Goal: Information Seeking & Learning: Compare options

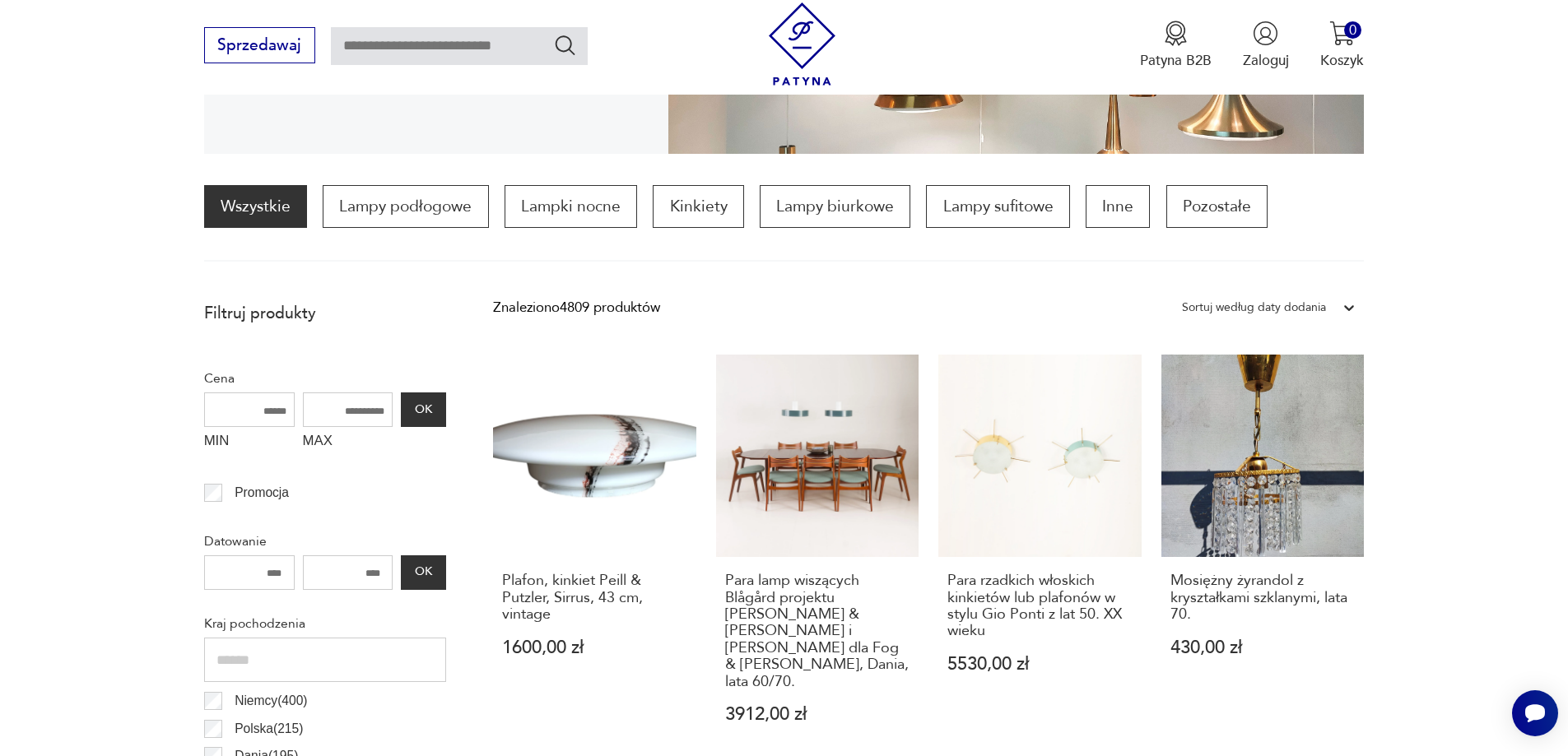
scroll to position [464, 0]
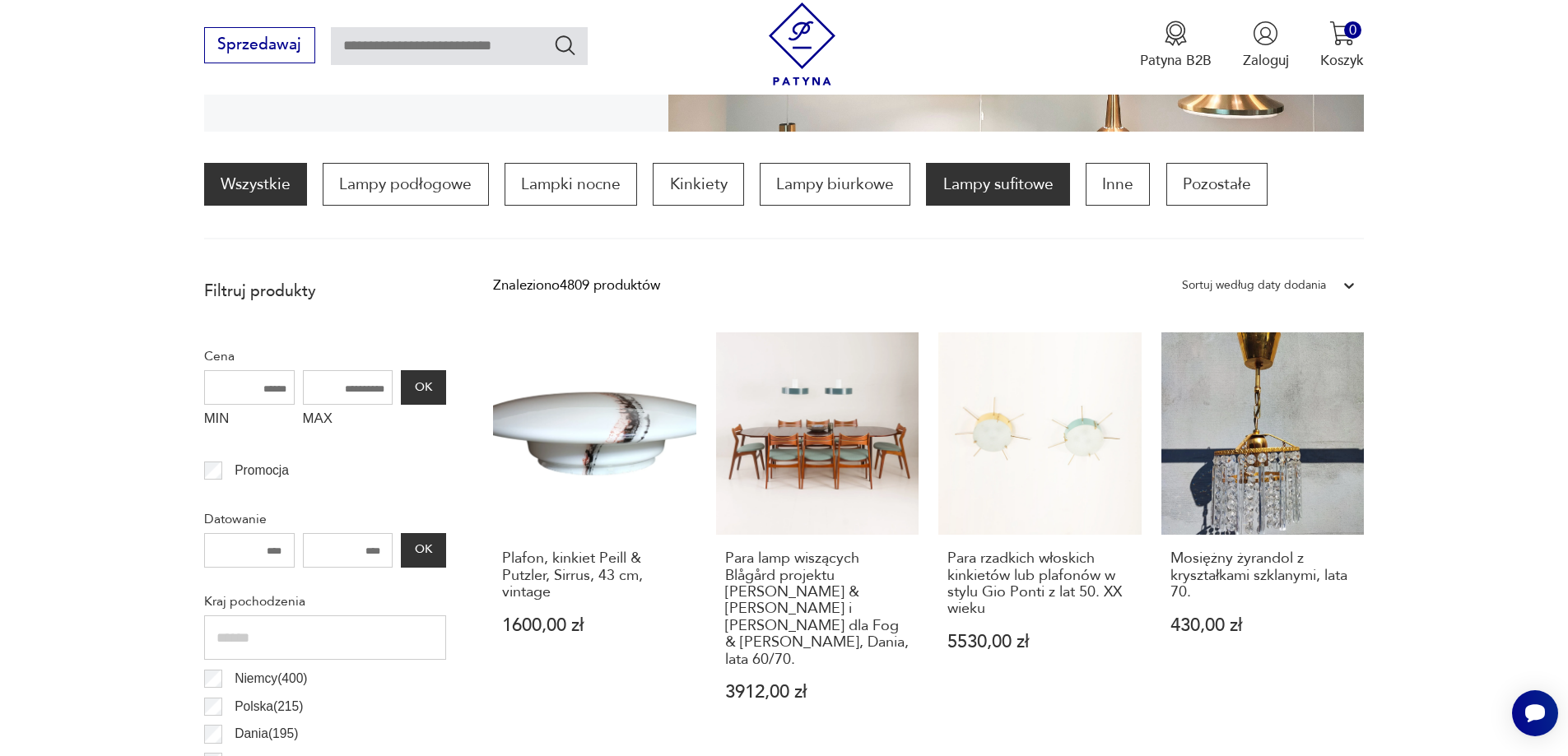
click at [1042, 178] on p "Lampy sufitowe" at bounding box center [997, 185] width 144 height 43
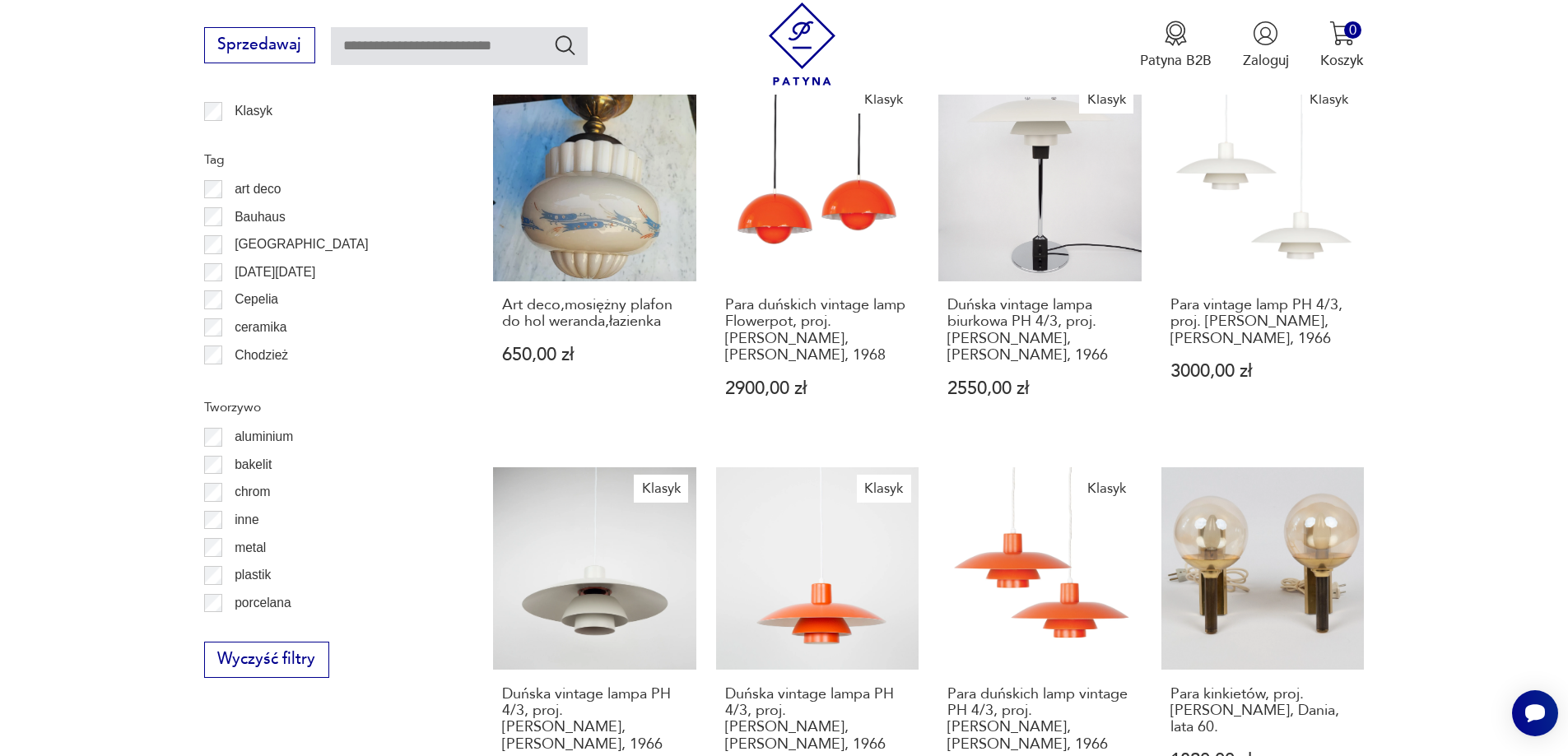
scroll to position [1805, 0]
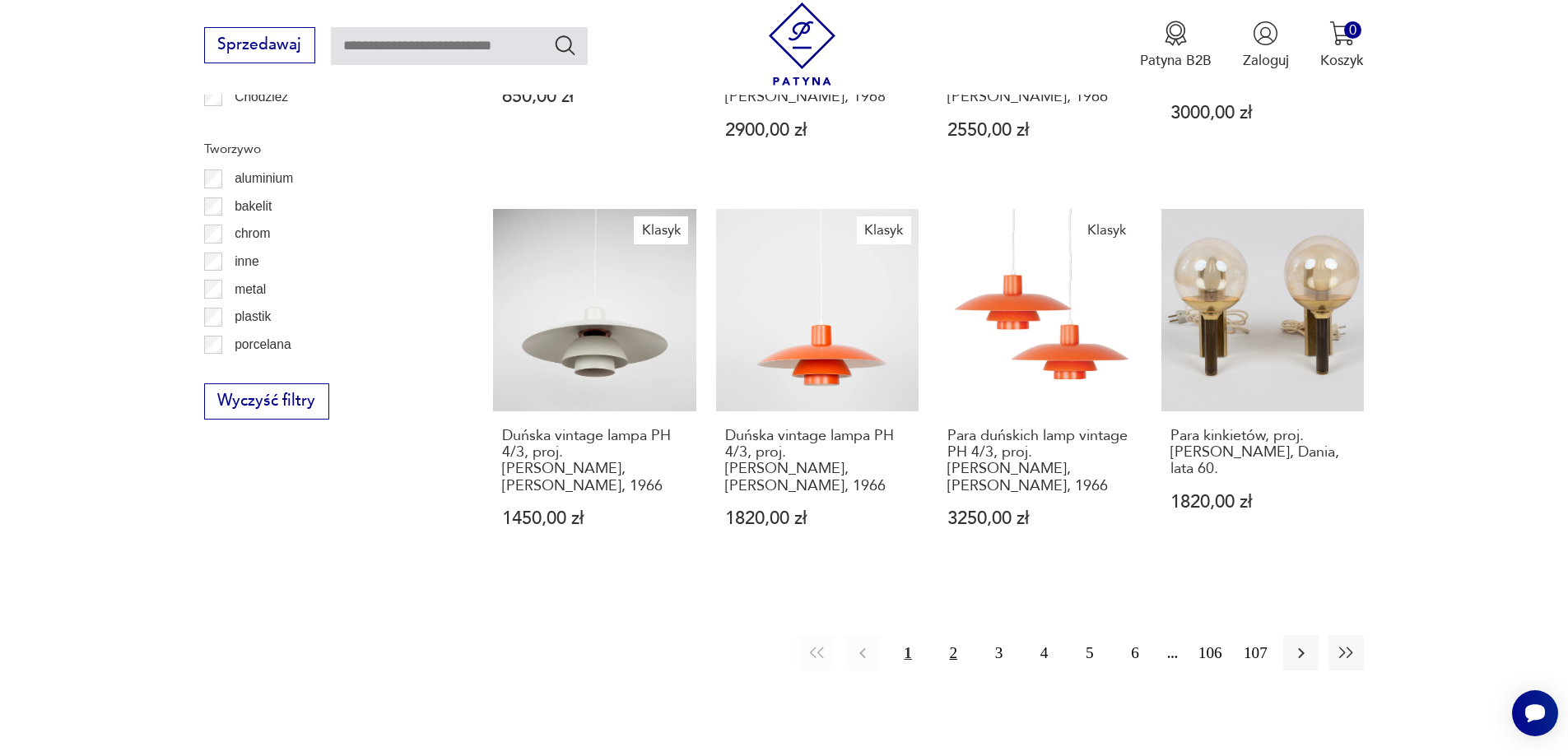
click at [947, 635] on button "2" at bounding box center [953, 653] width 35 height 35
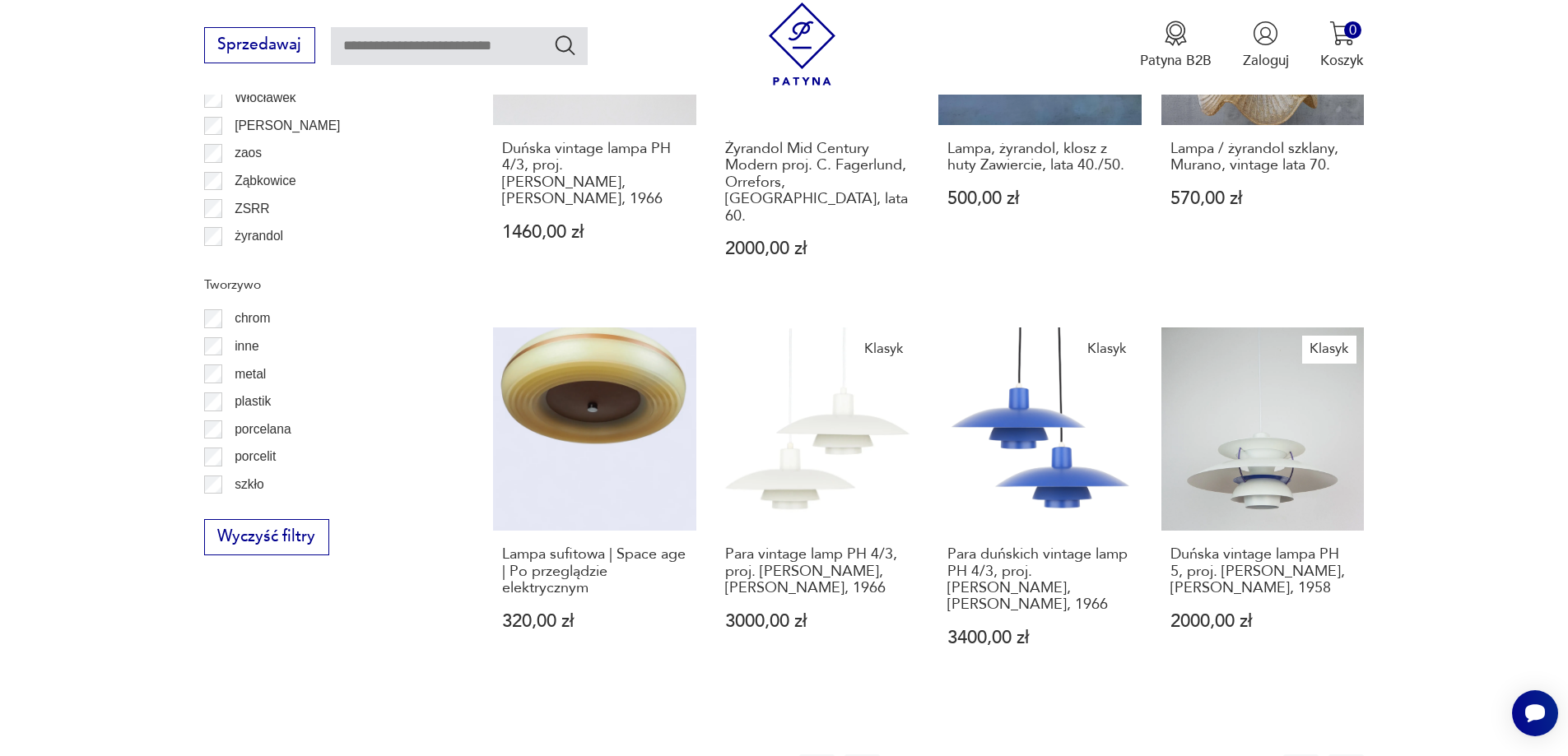
scroll to position [1640, 0]
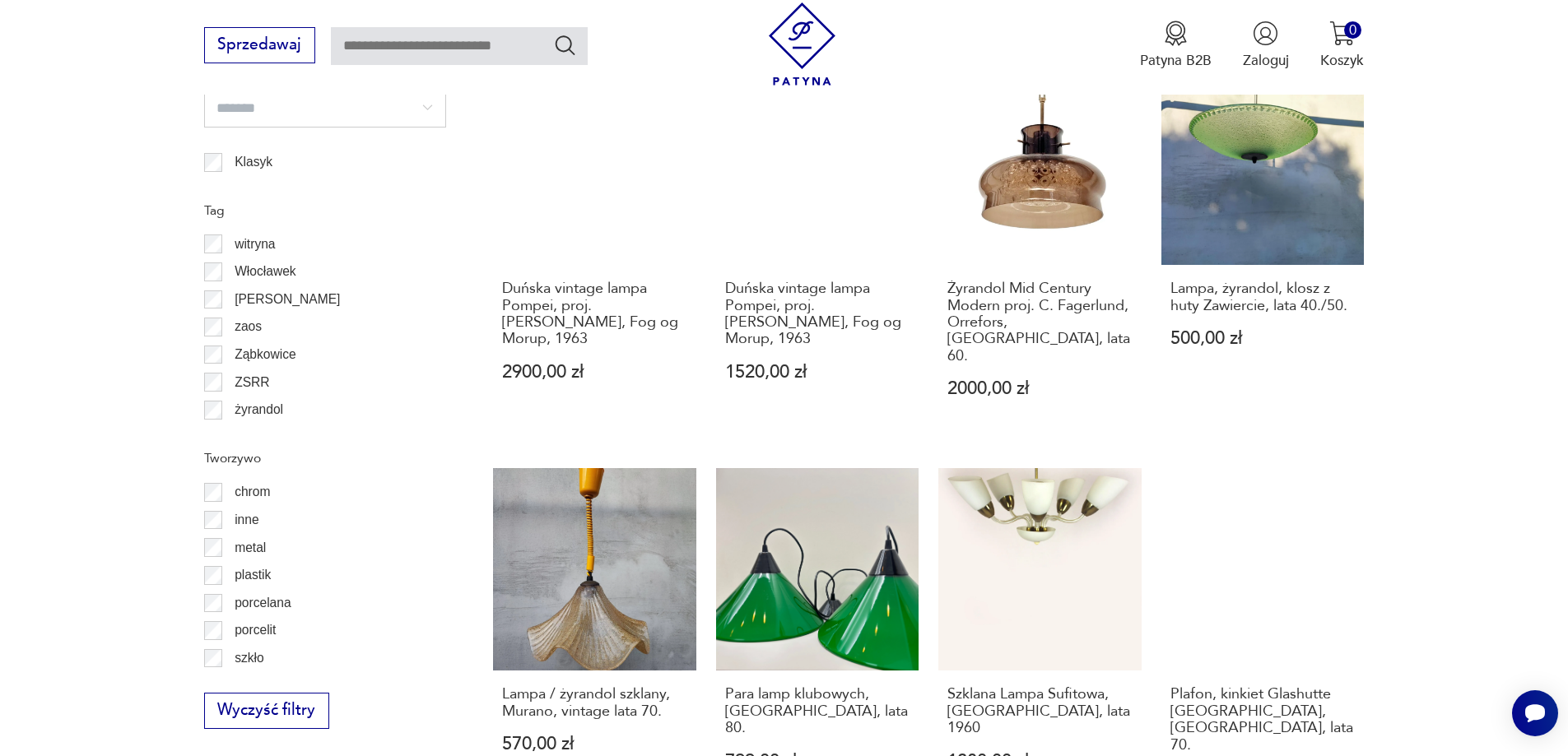
scroll to position [1640, 0]
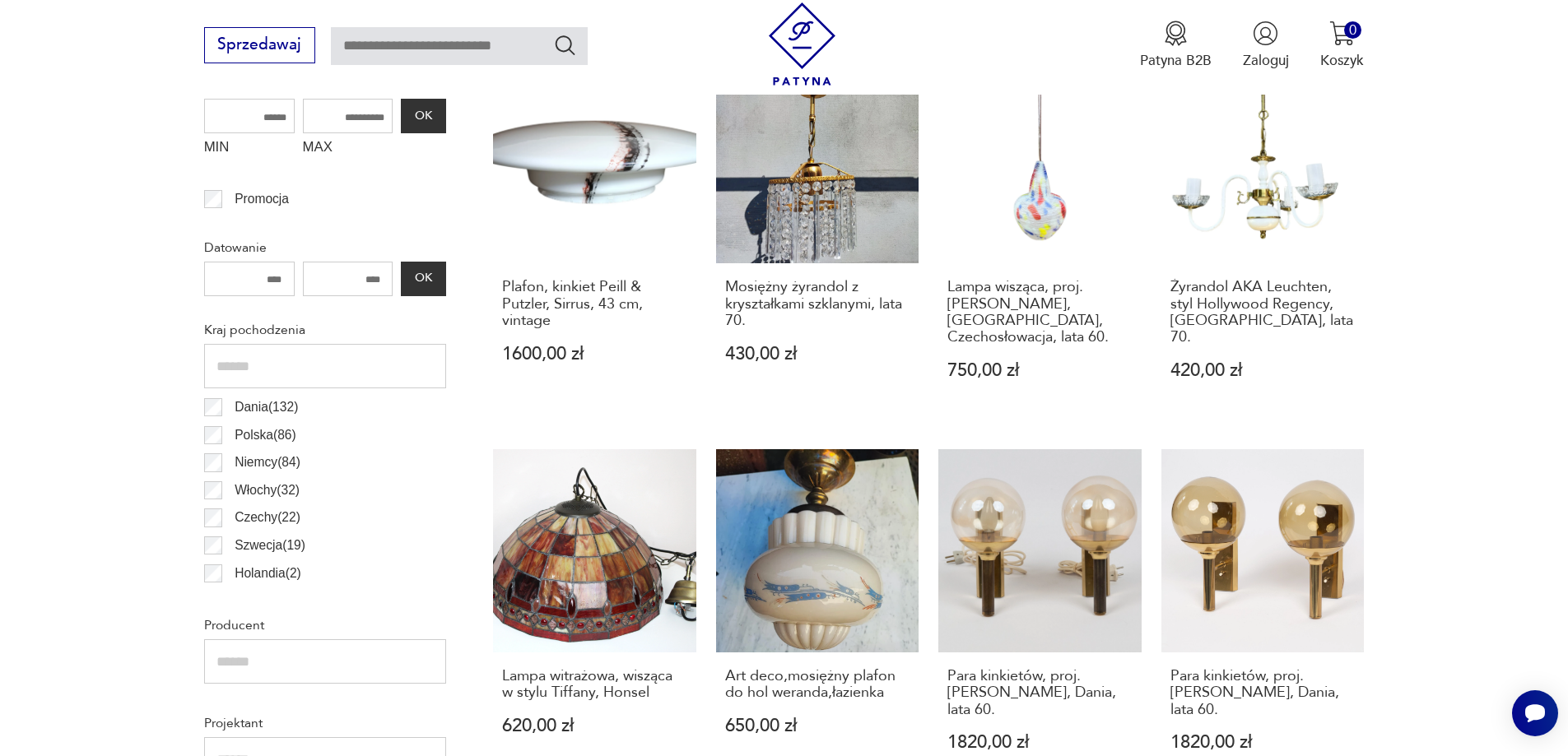
scroll to position [735, 0]
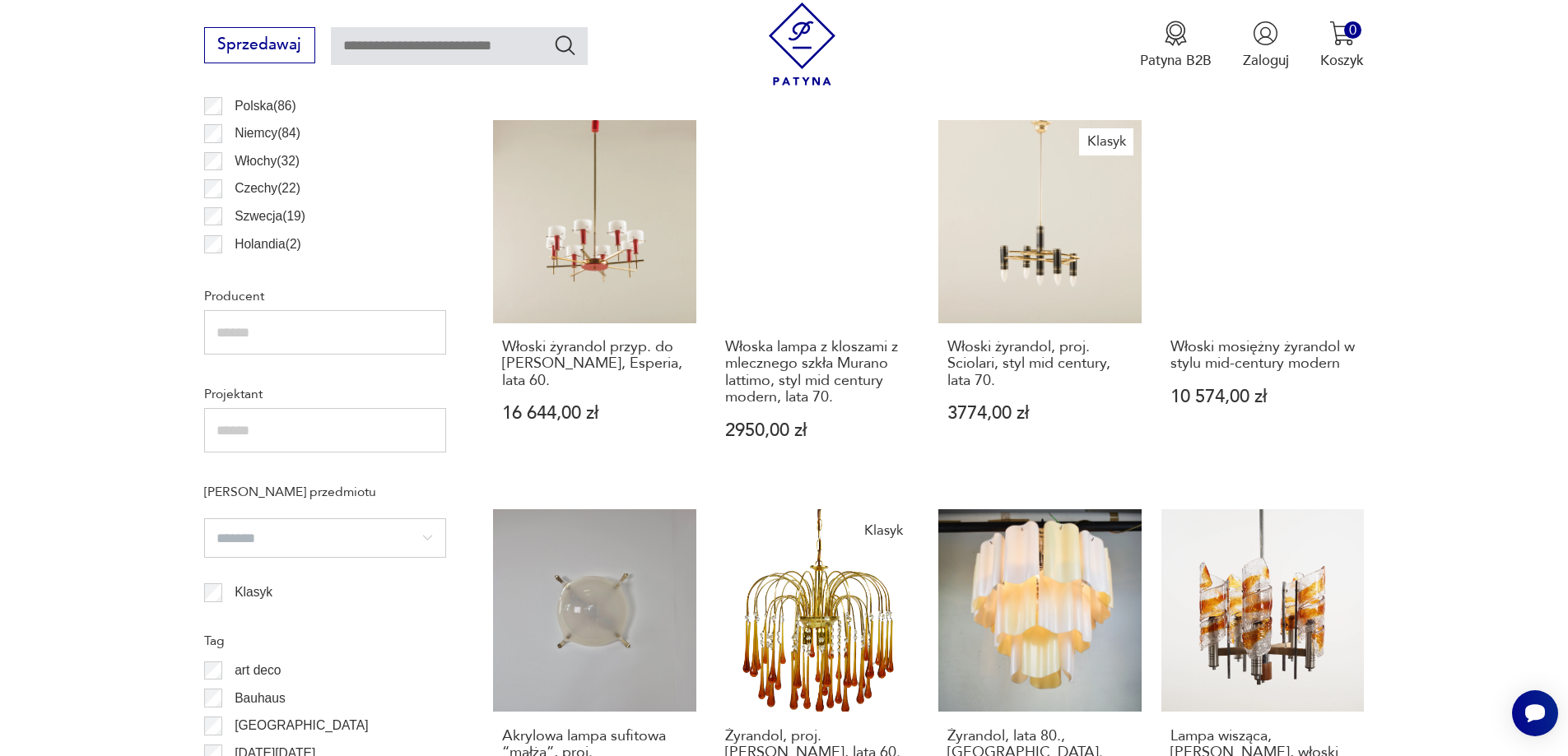
scroll to position [1065, 0]
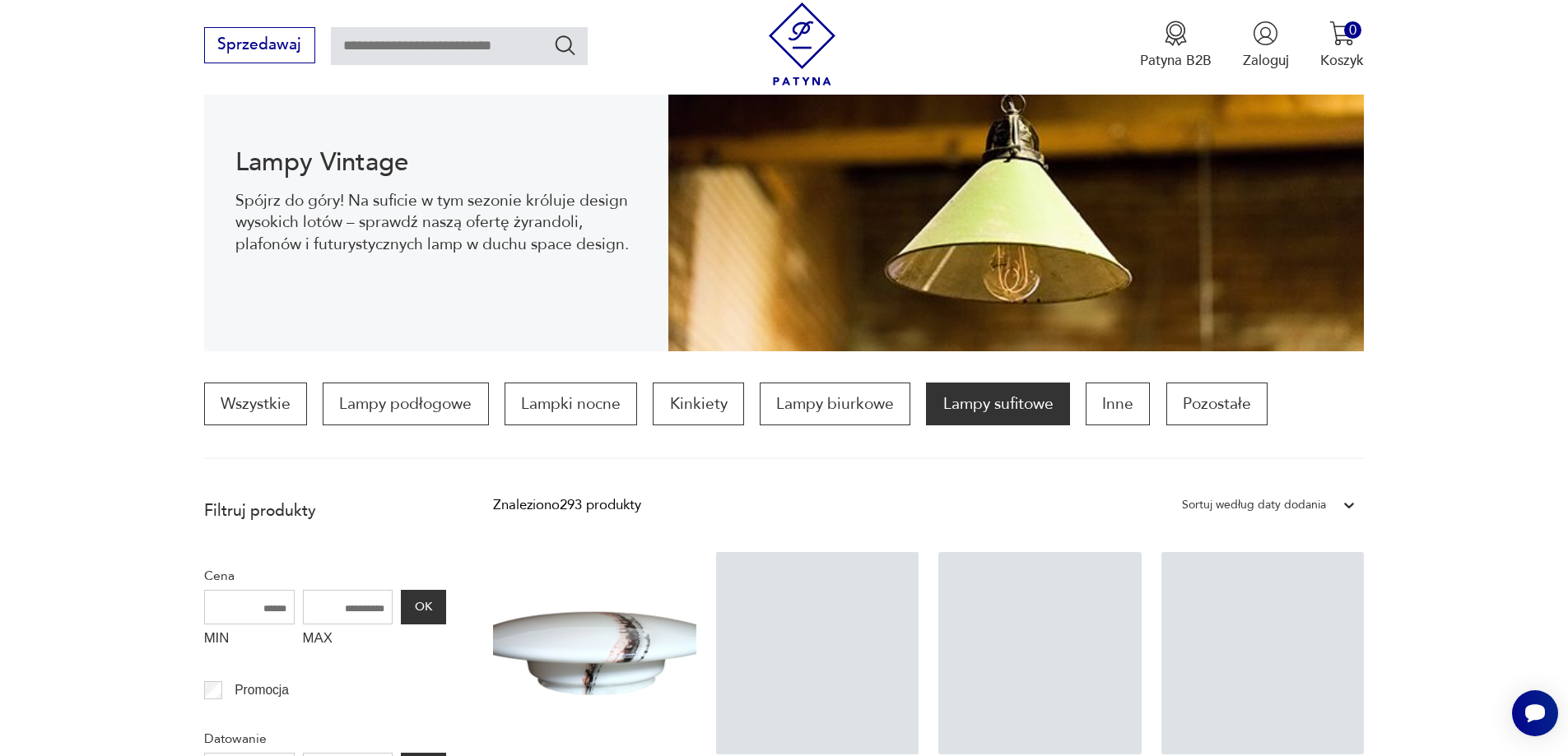
scroll to position [584, 0]
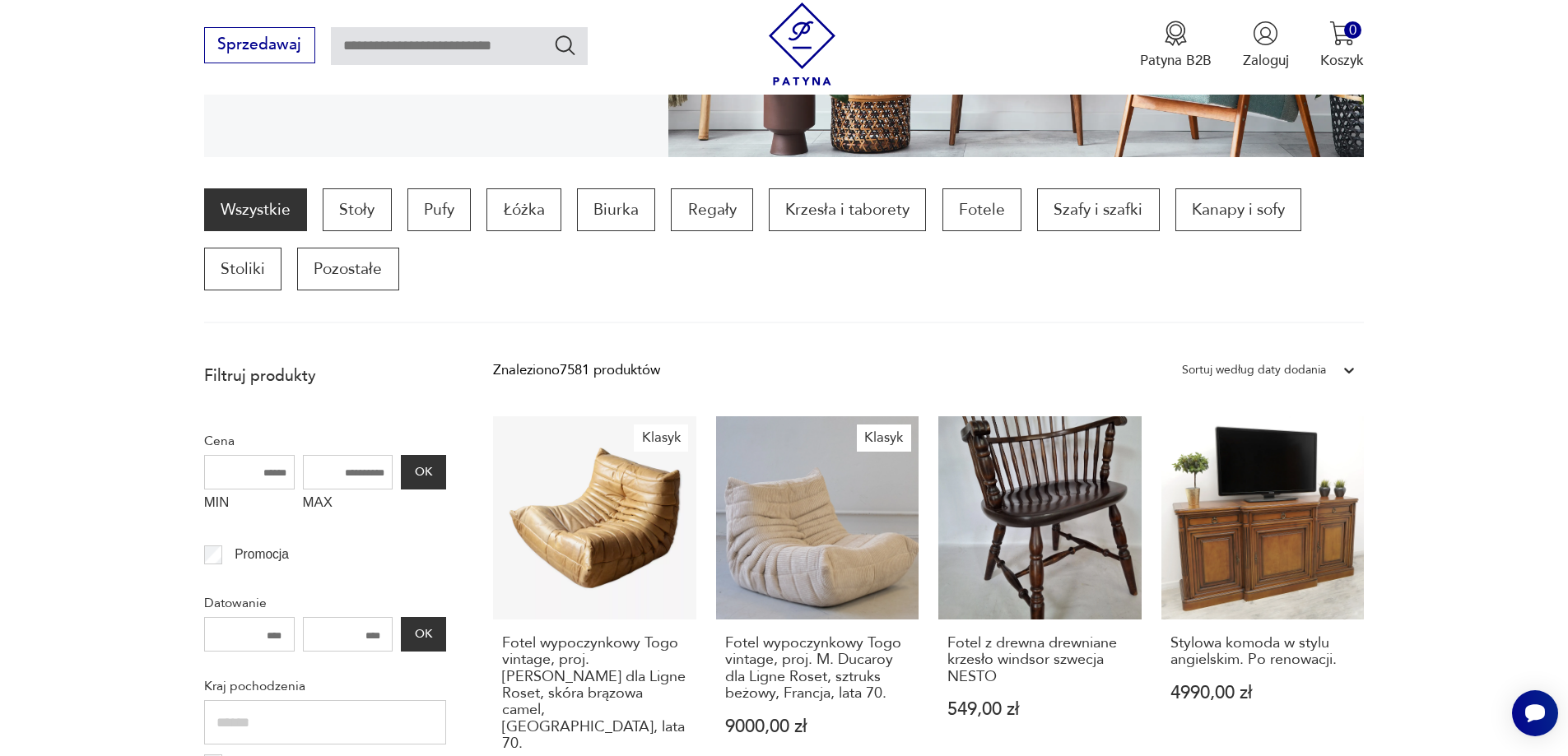
scroll to position [545, 0]
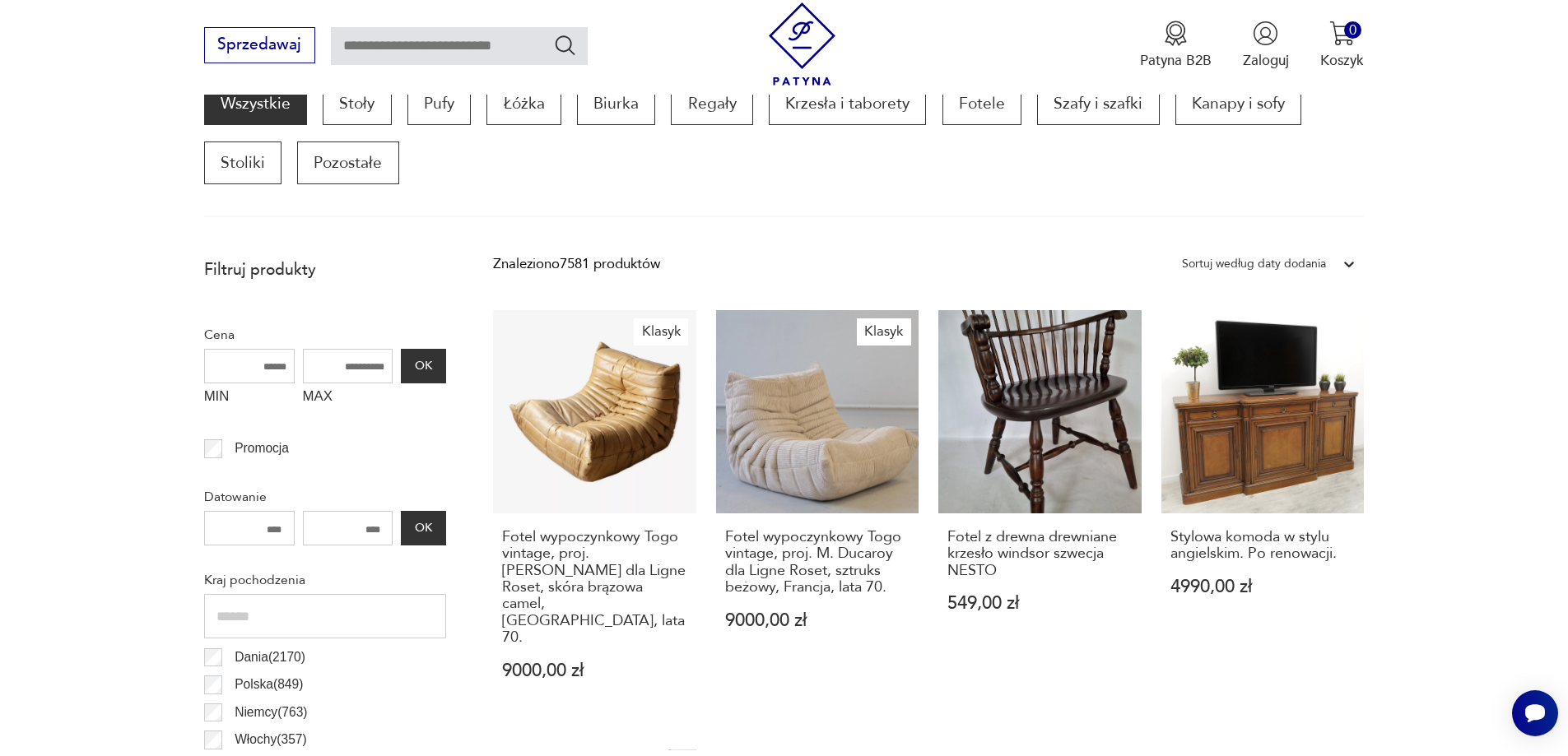
click at [373, 373] on input "MAX" at bounding box center [348, 365] width 90 height 34
type input "***"
click at [430, 366] on button "OK" at bounding box center [423, 365] width 45 height 34
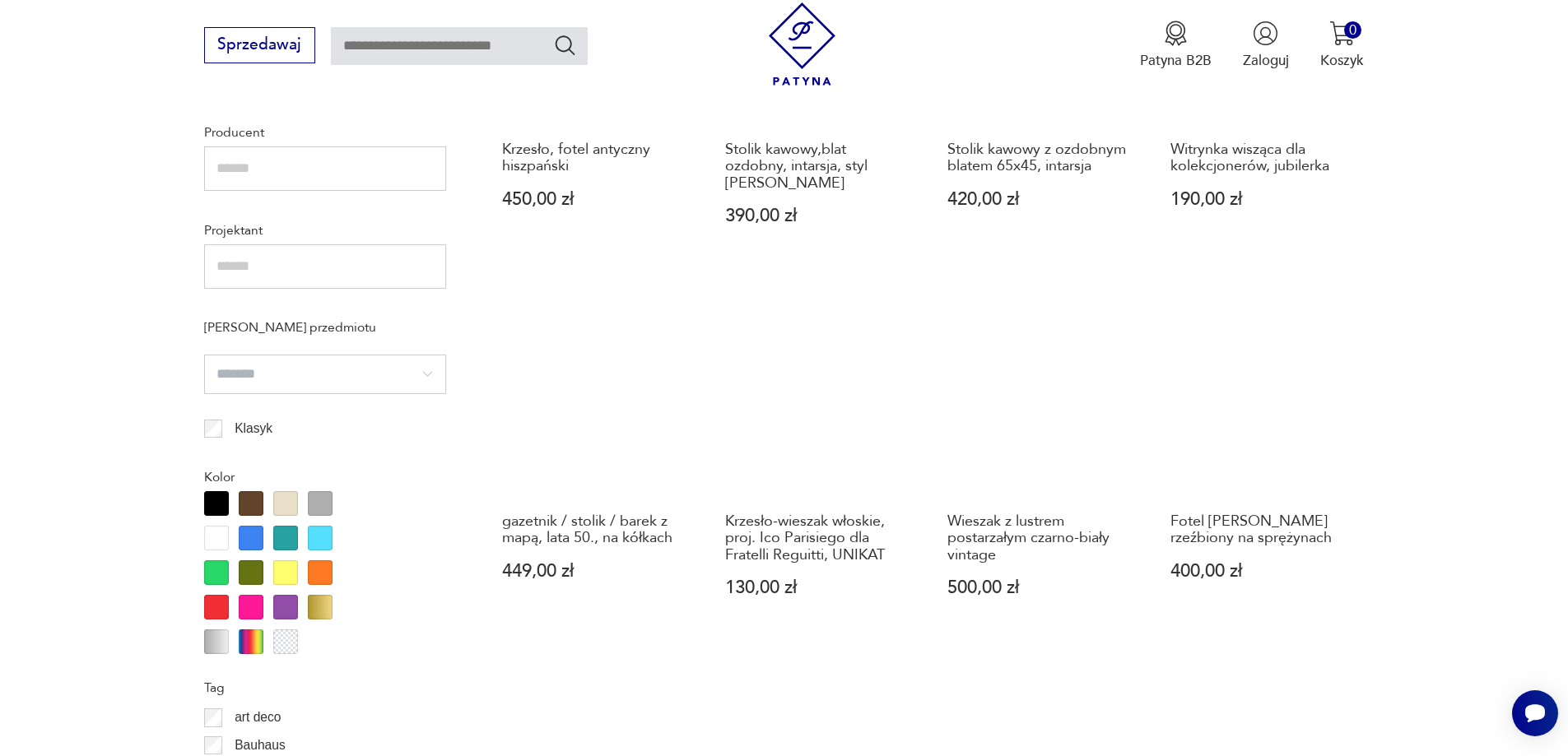
scroll to position [1699, 0]
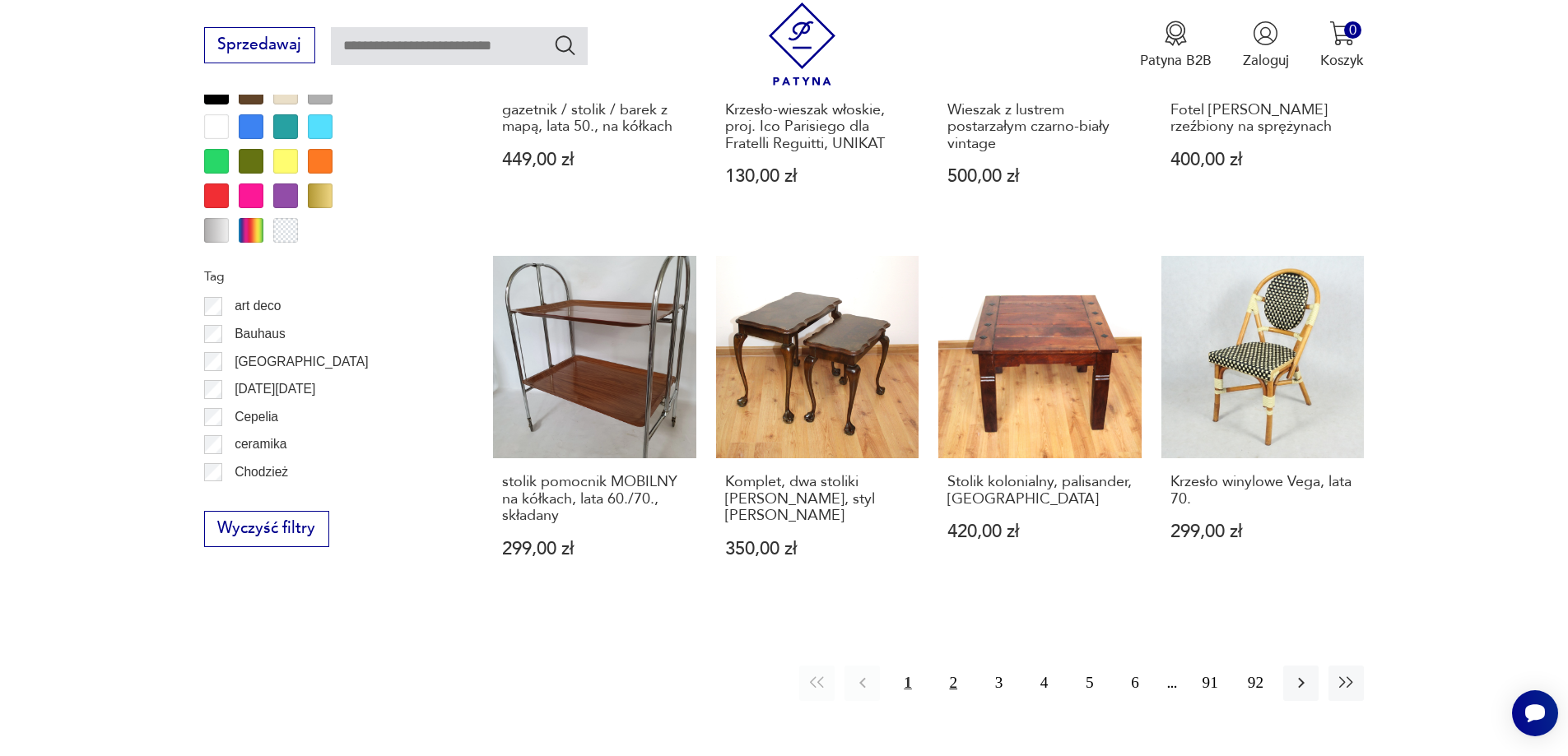
click at [944, 688] on button "2" at bounding box center [953, 683] width 35 height 35
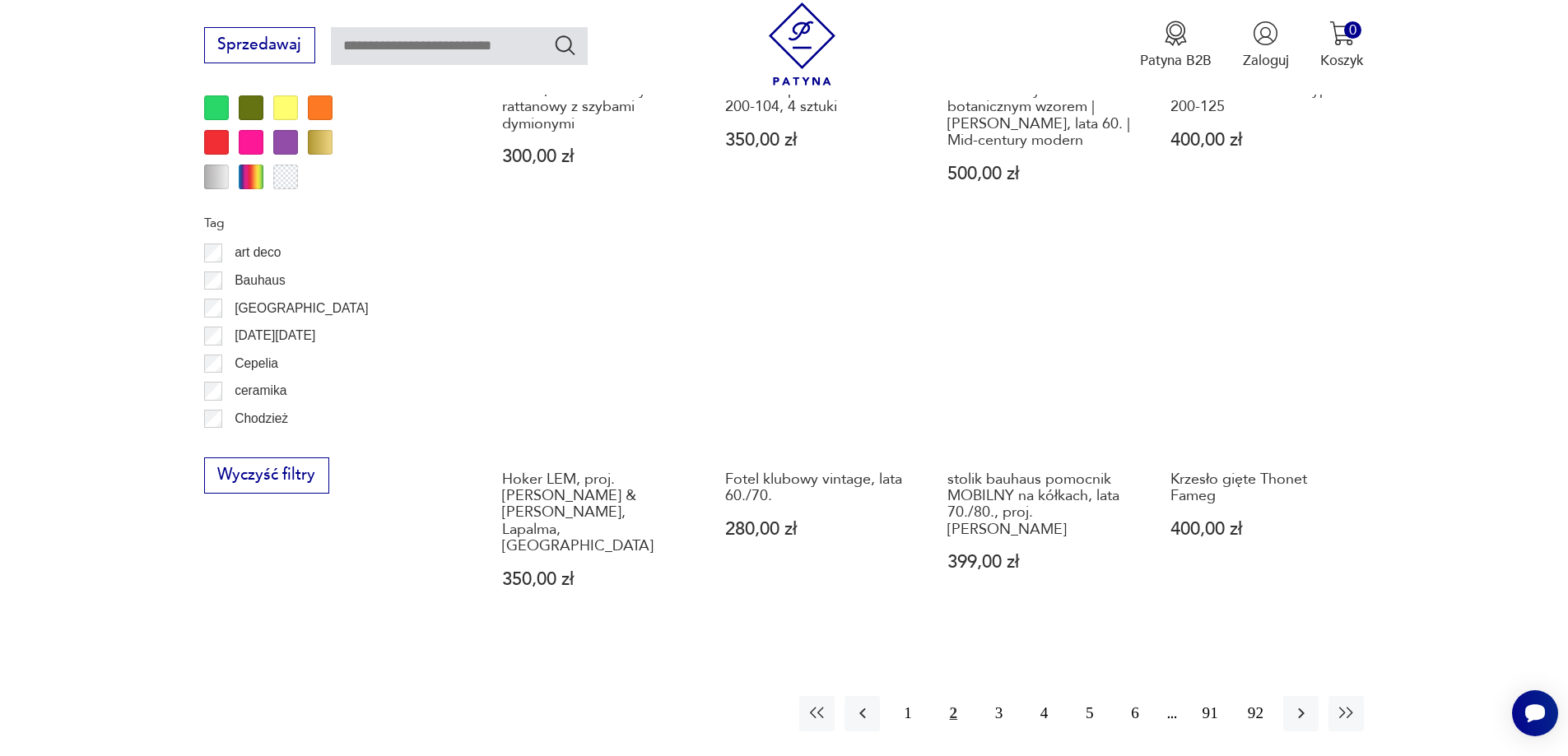
scroll to position [1781, 0]
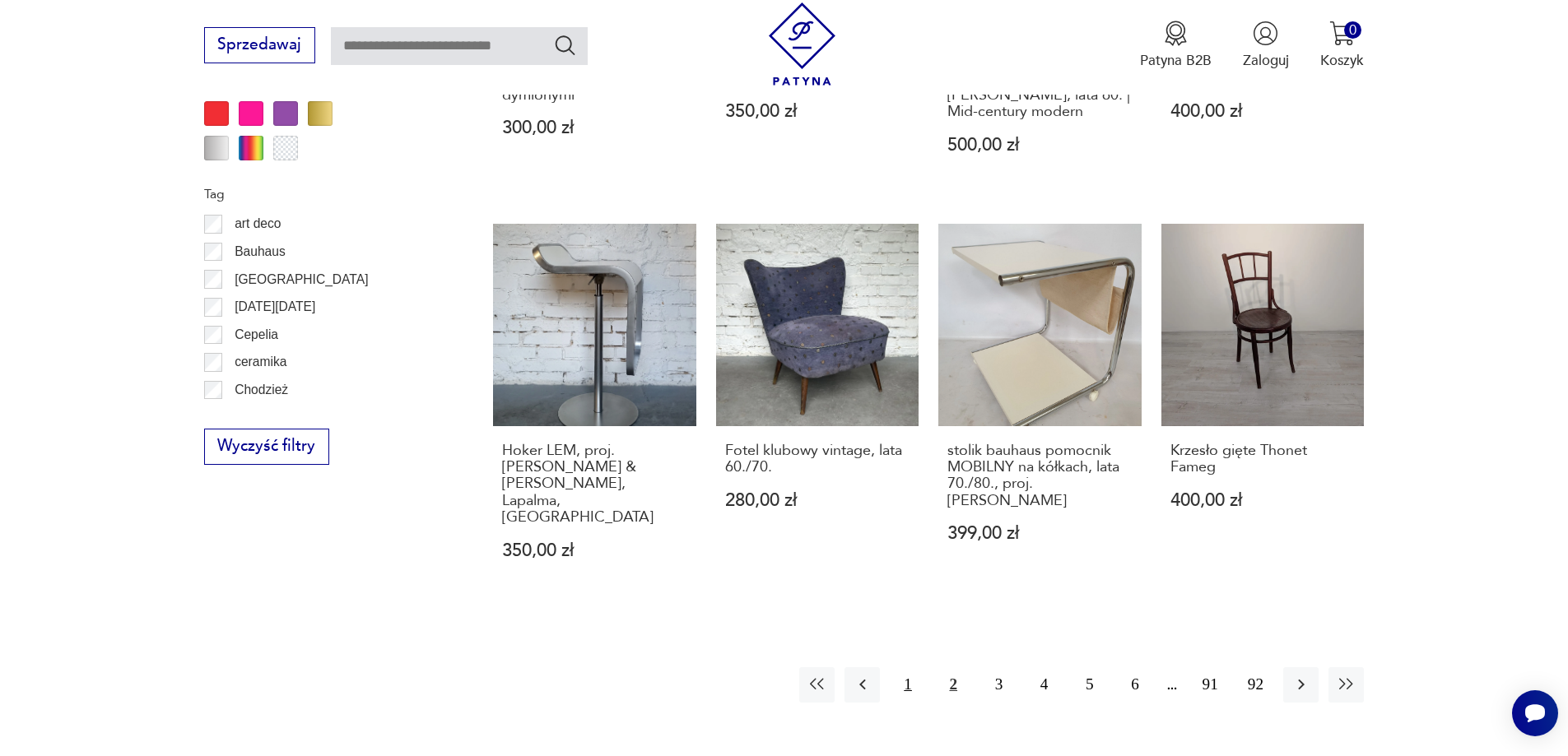
click at [901, 667] on button "1" at bounding box center [908, 684] width 35 height 35
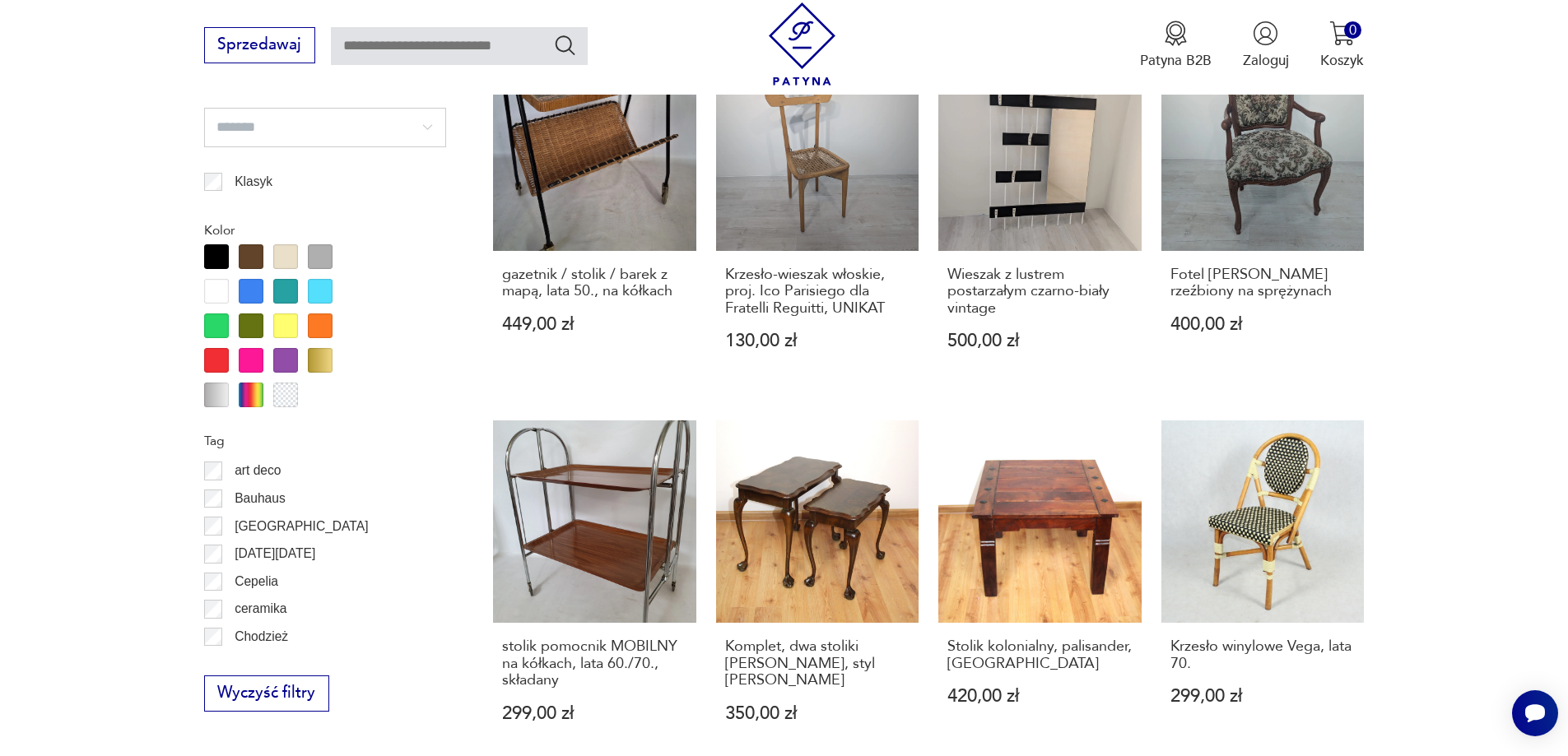
scroll to position [2110, 0]
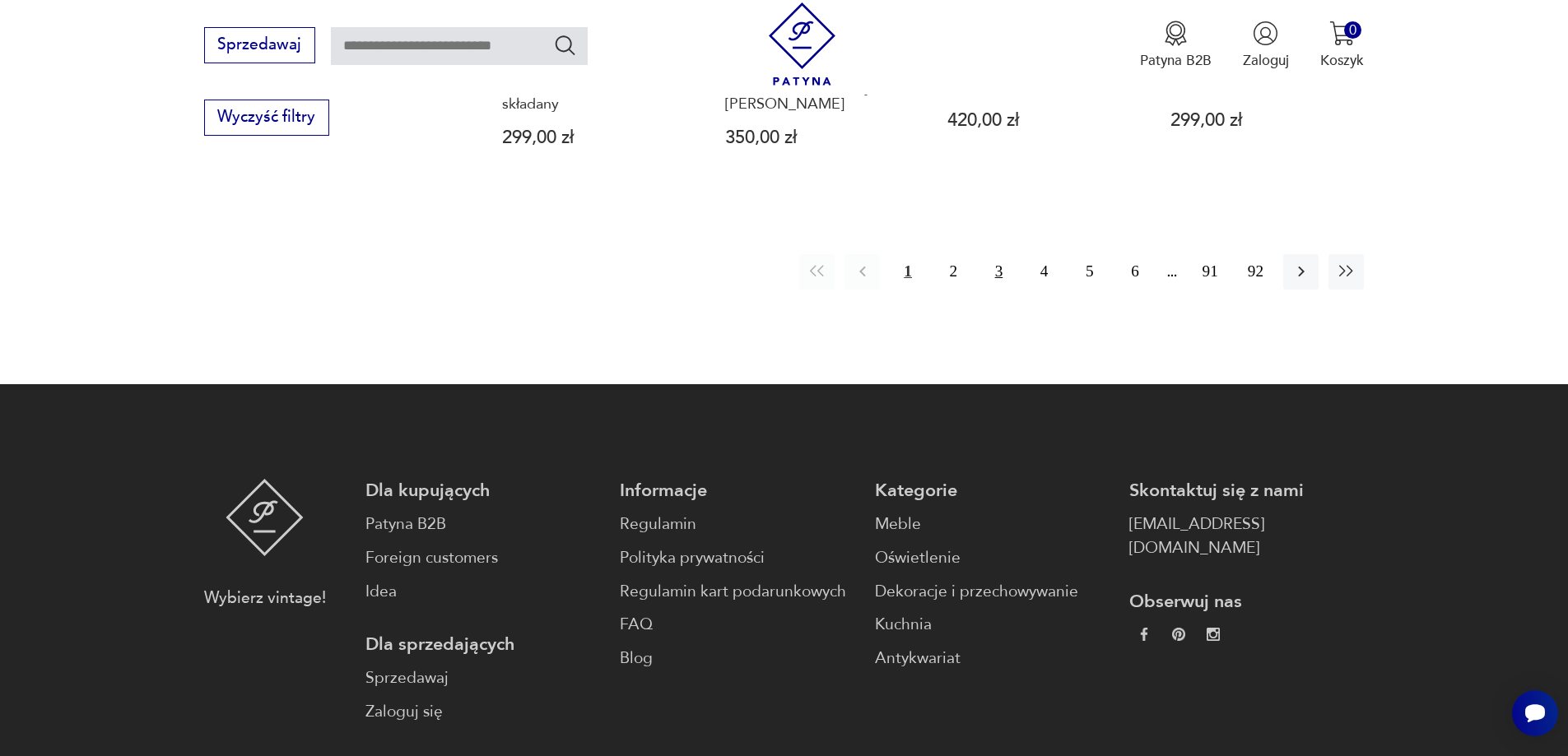
click at [990, 271] on button "3" at bounding box center [999, 272] width 35 height 35
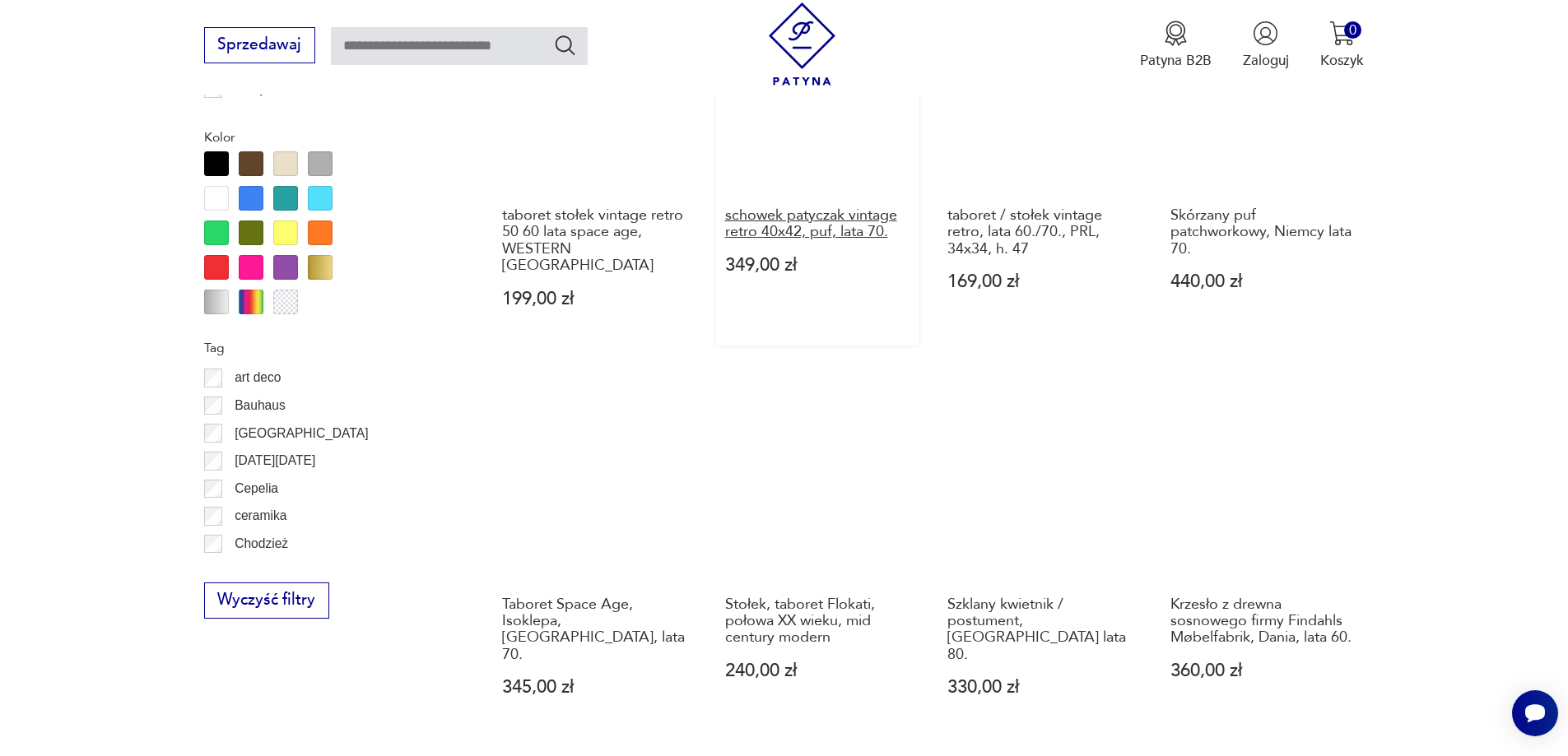
scroll to position [1781, 0]
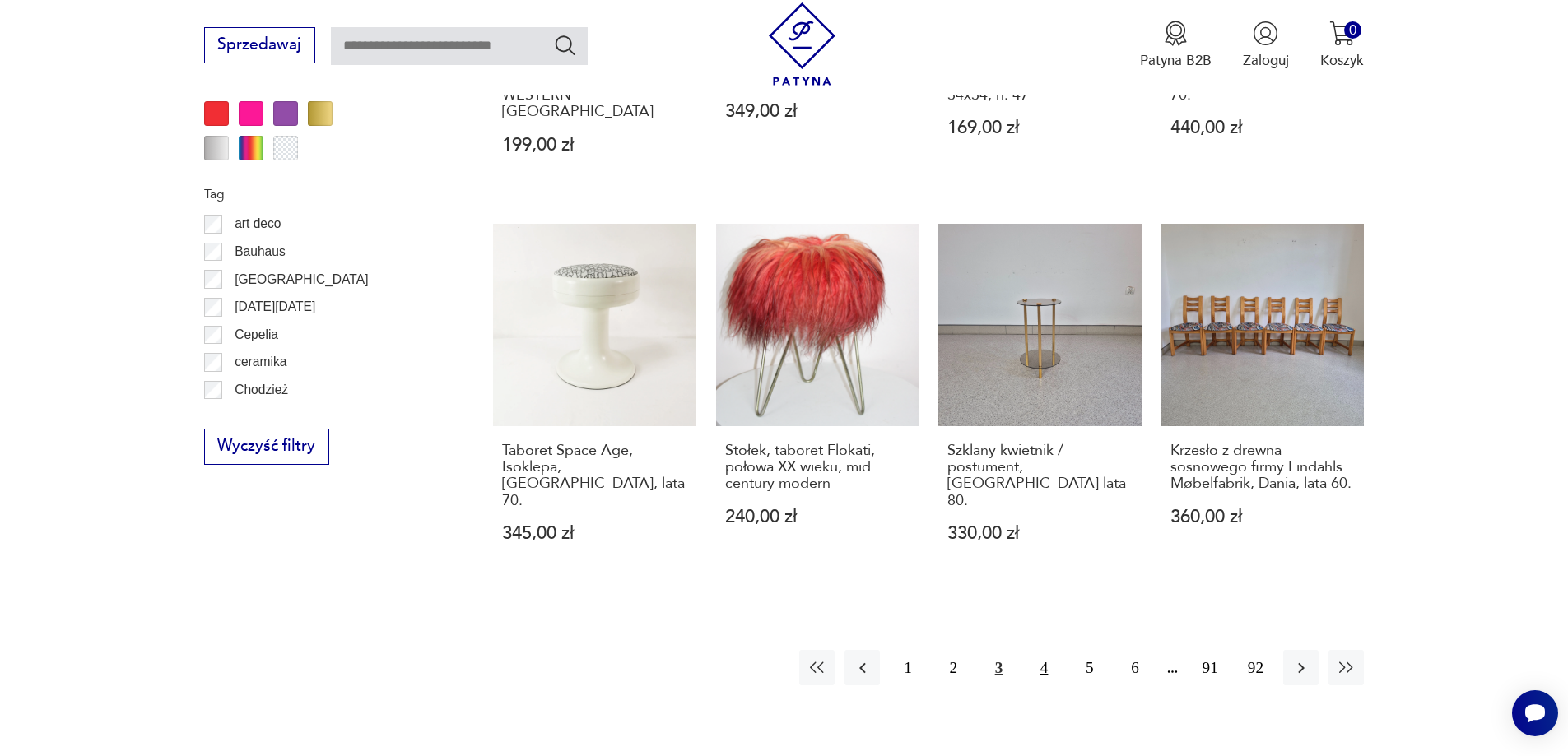
click at [1036, 650] on button "4" at bounding box center [1044, 667] width 35 height 35
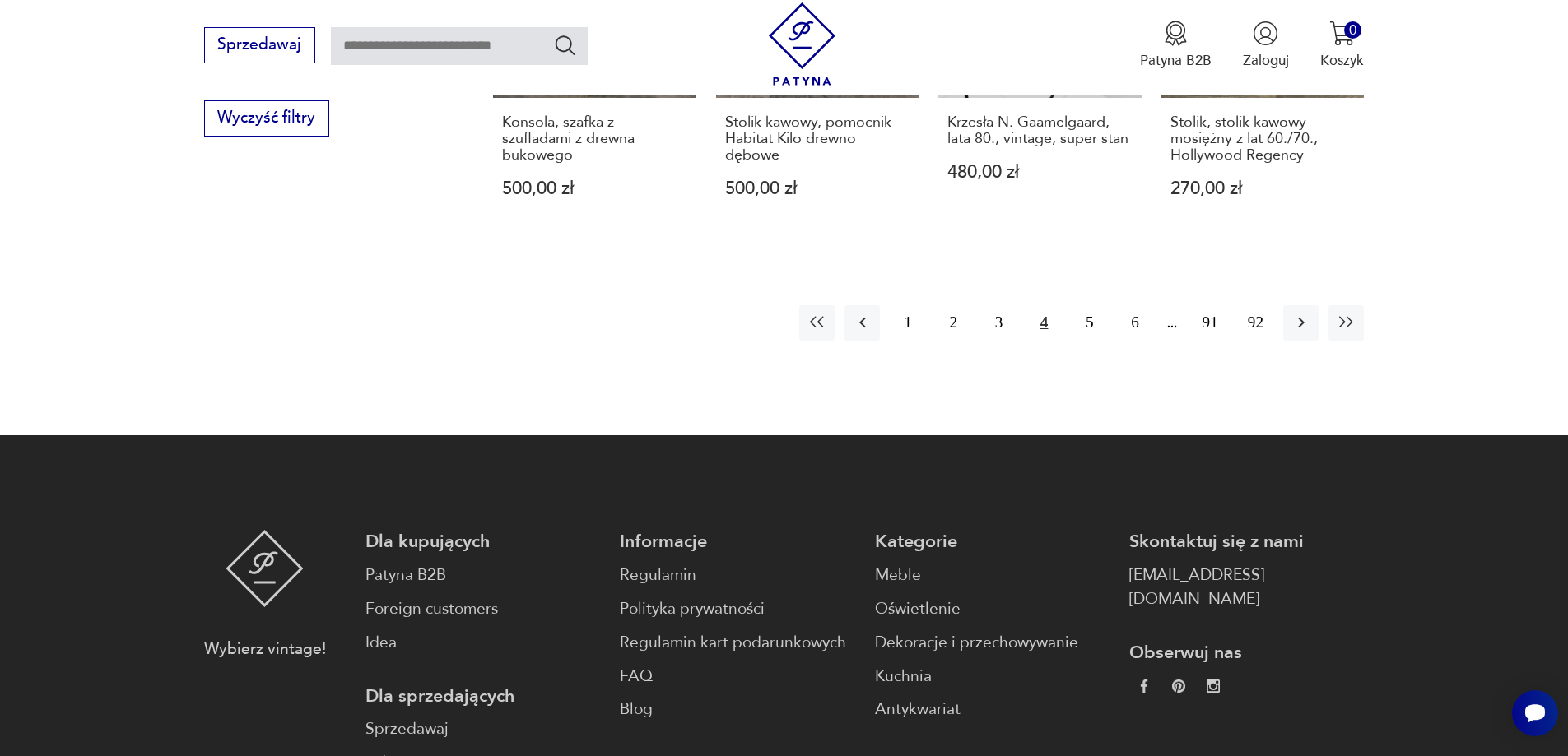
scroll to position [2110, 0]
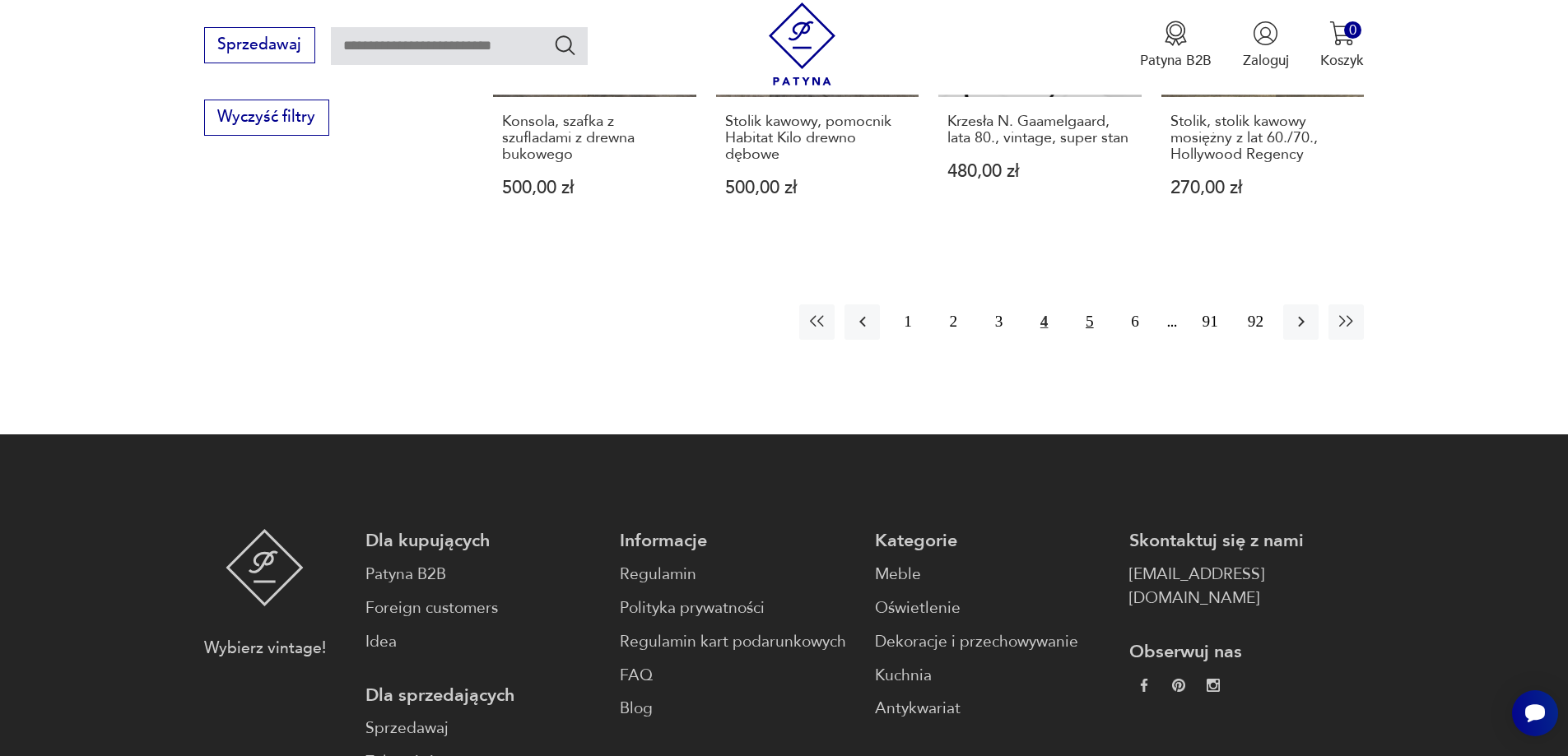
click at [1091, 309] on button "5" at bounding box center [1089, 322] width 35 height 35
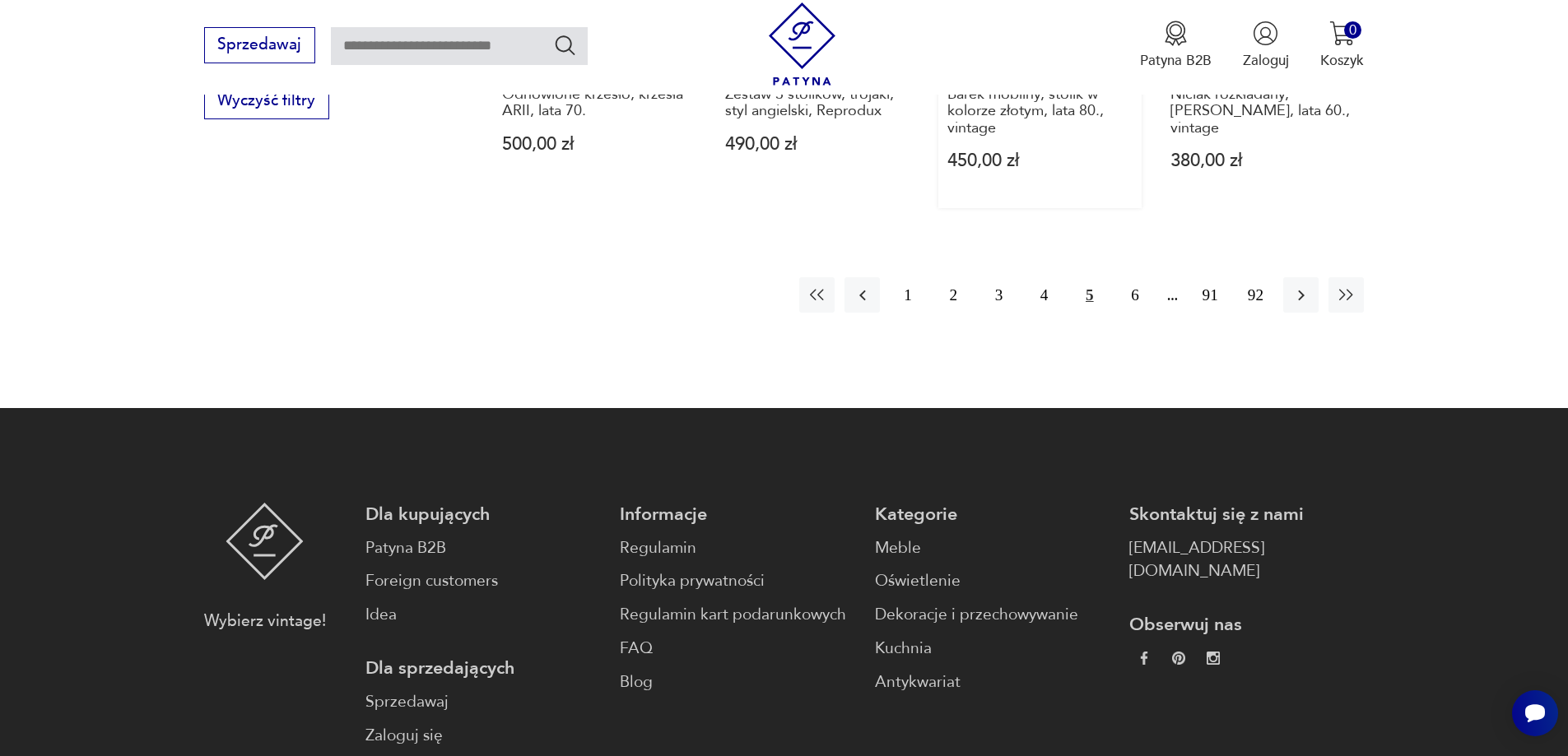
scroll to position [2028, 0]
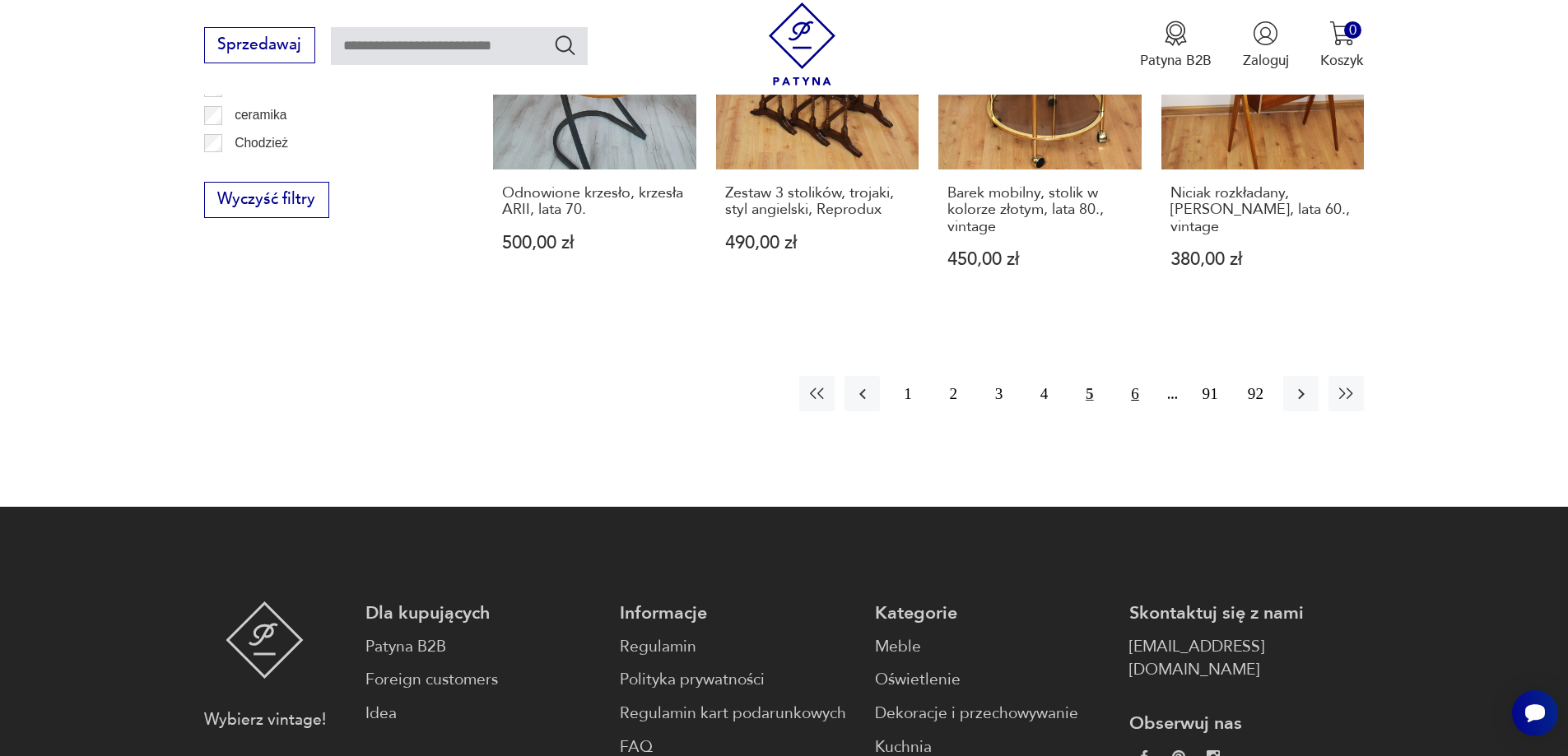
click at [1134, 394] on button "6" at bounding box center [1134, 393] width 35 height 35
